Goal: Task Accomplishment & Management: Manage account settings

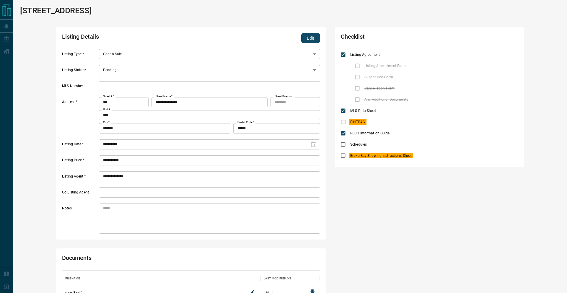
scroll to position [83, 0]
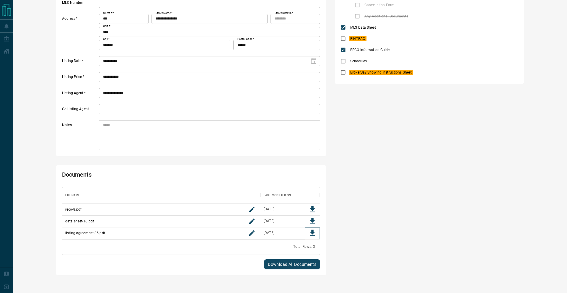
drag, startPoint x: 312, startPoint y: 231, endPoint x: 306, endPoint y: 221, distance: 11.9
click at [312, 231] on icon "Download File" at bounding box center [312, 233] width 5 height 6
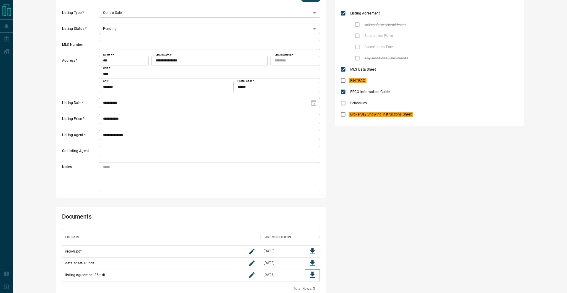
scroll to position [0, 0]
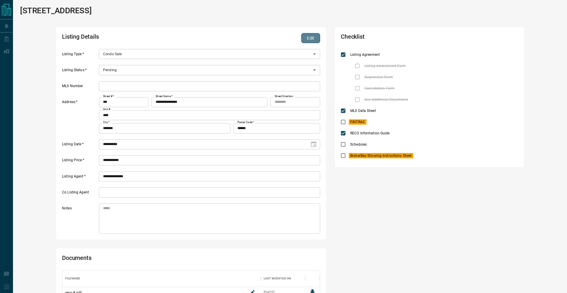
click at [306, 39] on button "Edit" at bounding box center [310, 38] width 19 height 10
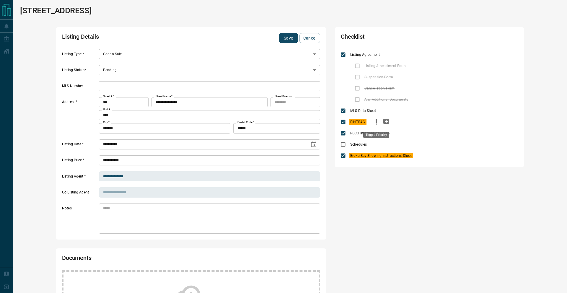
click at [378, 121] on icon "priority" at bounding box center [376, 121] width 7 height 7
click at [420, 153] on icon "priority" at bounding box center [423, 155] width 7 height 7
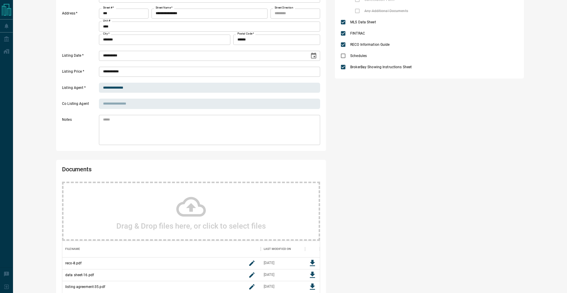
scroll to position [142, 0]
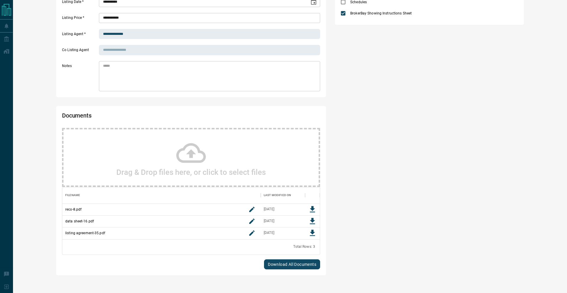
click at [238, 134] on div "Drag & Drop files here, or click to select files" at bounding box center [191, 157] width 258 height 59
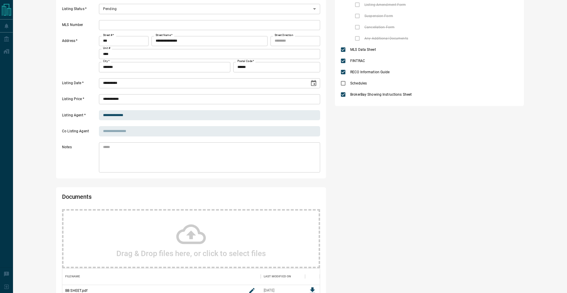
scroll to position [0, 0]
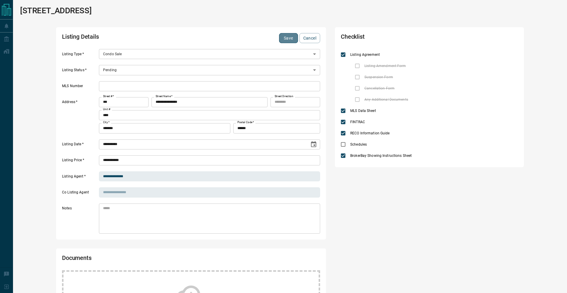
click at [289, 37] on button "Save" at bounding box center [288, 38] width 19 height 10
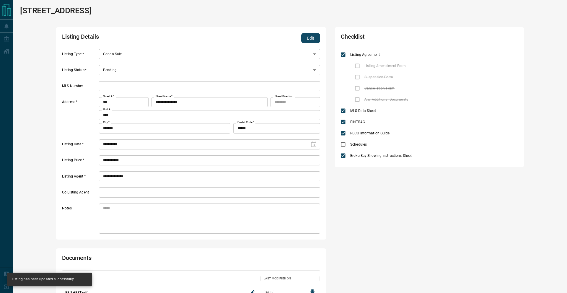
scroll to position [99, 258]
click at [307, 37] on button "Edit" at bounding box center [310, 38] width 19 height 10
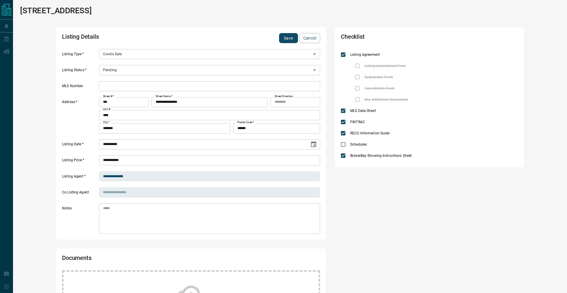
click at [149, 73] on body "**********" at bounding box center [283, 241] width 567 height 483
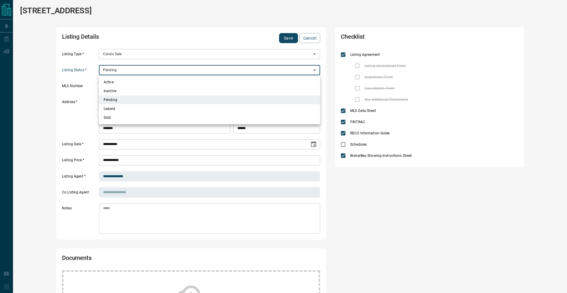
click at [148, 80] on li "Active" at bounding box center [209, 82] width 221 height 9
type input "*"
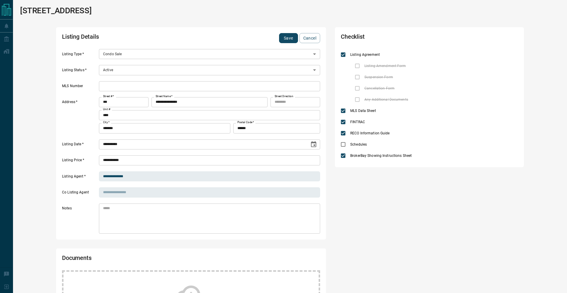
click at [147, 84] on input "text" at bounding box center [209, 86] width 221 height 10
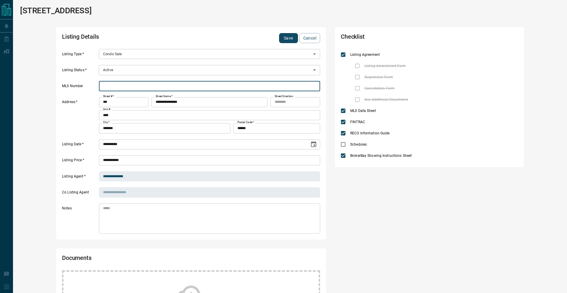
paste input "*********"
type input "*********"
click at [285, 38] on button "Save" at bounding box center [288, 38] width 19 height 10
